Goal: Information Seeking & Learning: Find specific fact

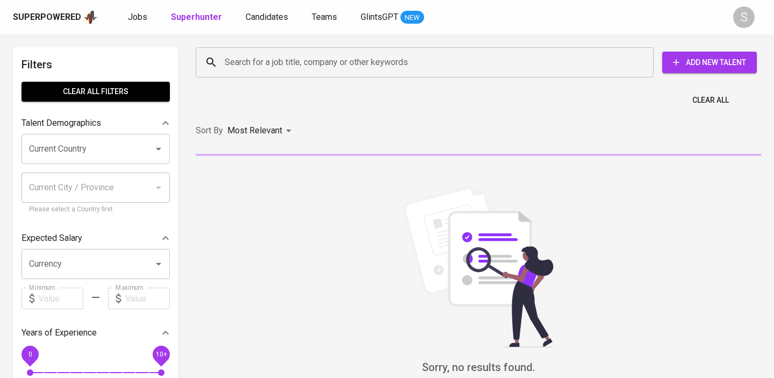
click at [284, 61] on input "Search for a job title, company or other keywords" at bounding box center [427, 62] width 411 height 20
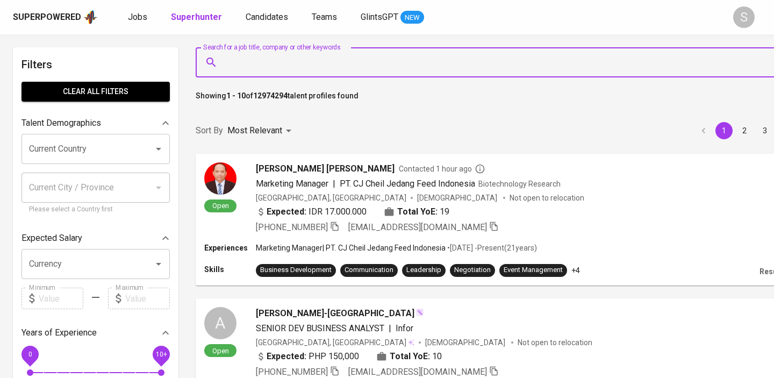
paste input "[PERSON_NAME]"
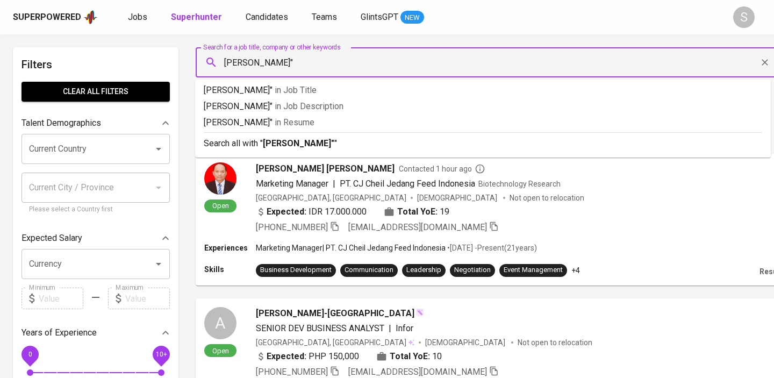
click at [227, 63] on input "[PERSON_NAME]"" at bounding box center [488, 62] width 533 height 20
type input ""[PERSON_NAME]""
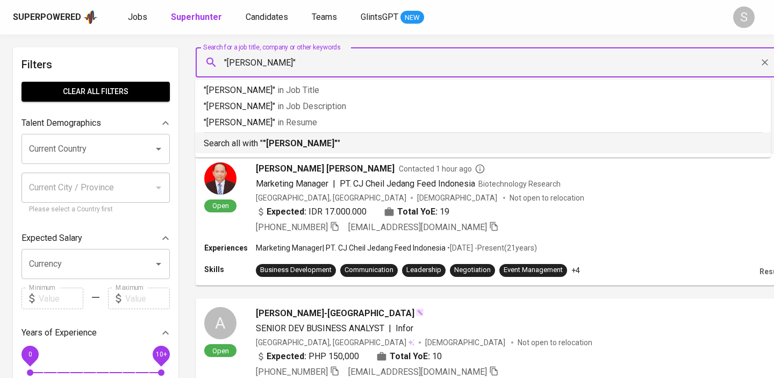
click at [251, 140] on p "Search all with " "[PERSON_NAME]" "" at bounding box center [483, 143] width 558 height 13
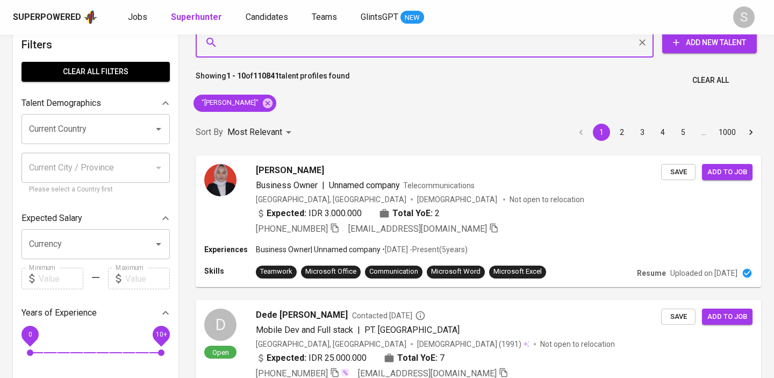
scroll to position [31, 0]
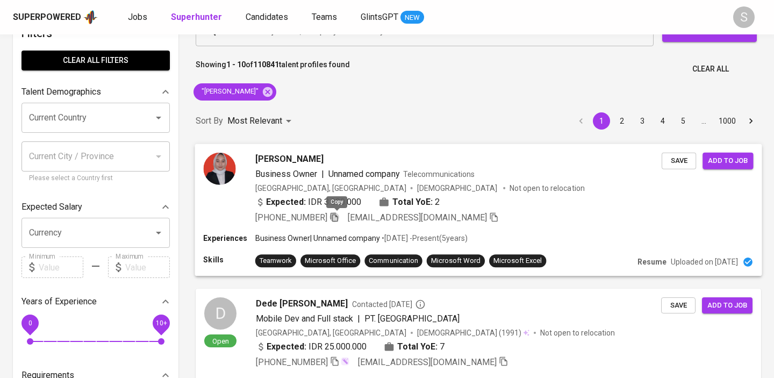
click at [332, 219] on icon "button" at bounding box center [334, 217] width 10 height 10
click at [334, 217] on icon "button" at bounding box center [334, 216] width 8 height 9
